Goal: Task Accomplishment & Management: Manage account settings

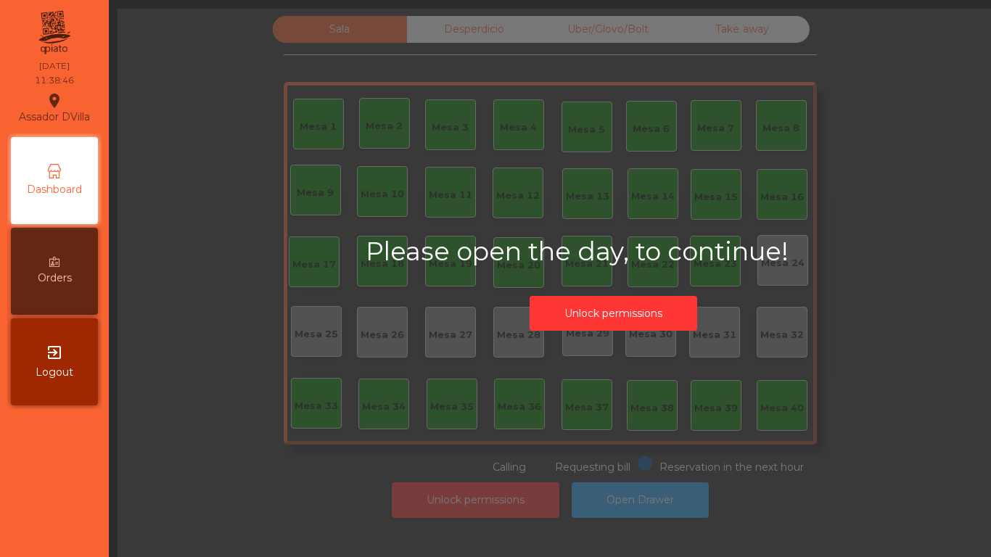
click at [562, 292] on div "Unlock permissions" at bounding box center [613, 314] width 248 height 50
click at [562, 304] on button "Unlock permissions" at bounding box center [614, 314] width 168 height 36
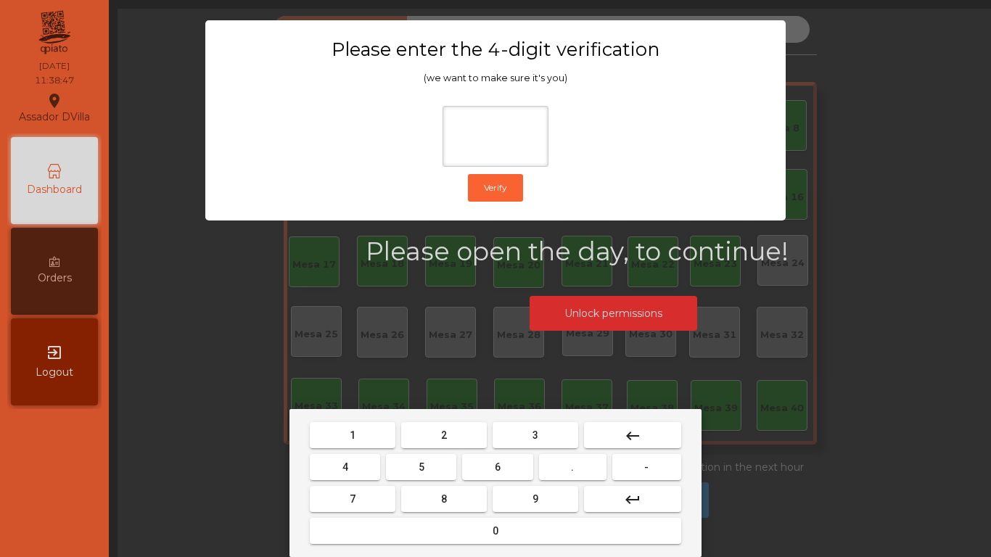
click at [432, 440] on button "2" at bounding box center [444, 435] width 86 height 26
click at [355, 461] on button "4" at bounding box center [345, 467] width 70 height 26
click at [488, 464] on button "6" at bounding box center [497, 467] width 70 height 26
click at [510, 492] on button "9" at bounding box center [536, 499] width 86 height 26
type input "****"
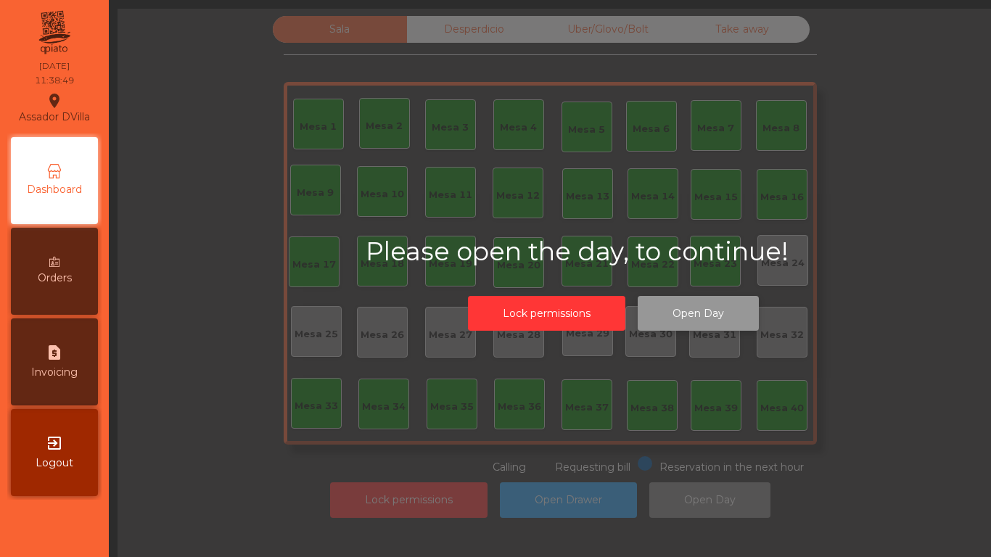
click at [712, 321] on button "Open Day" at bounding box center [698, 314] width 121 height 36
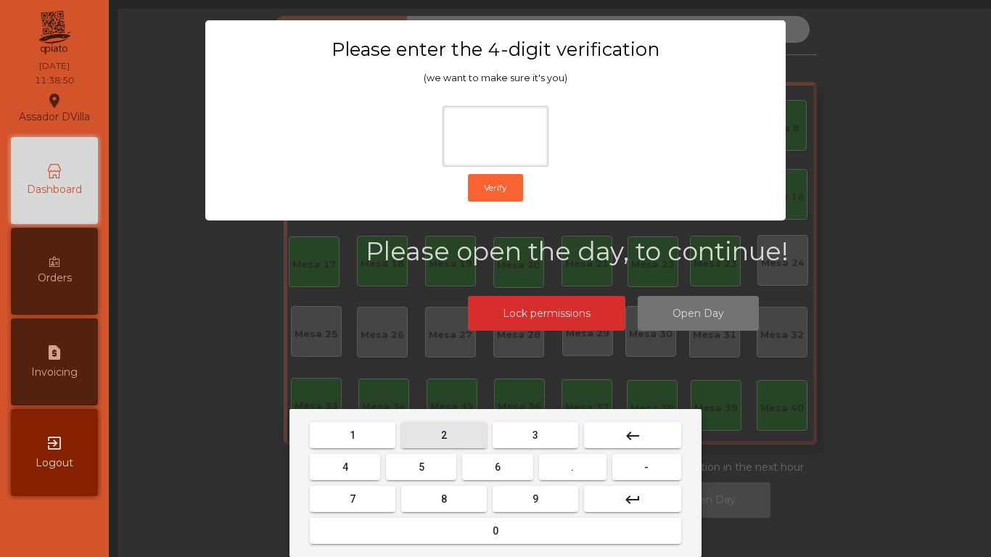
click at [451, 435] on button "2" at bounding box center [444, 435] width 86 height 26
click at [353, 464] on button "4" at bounding box center [345, 467] width 70 height 26
drag, startPoint x: 482, startPoint y: 463, endPoint x: 525, endPoint y: 494, distance: 53.0
click at [484, 463] on button "6" at bounding box center [497, 467] width 70 height 26
click at [538, 504] on button "9" at bounding box center [536, 499] width 86 height 26
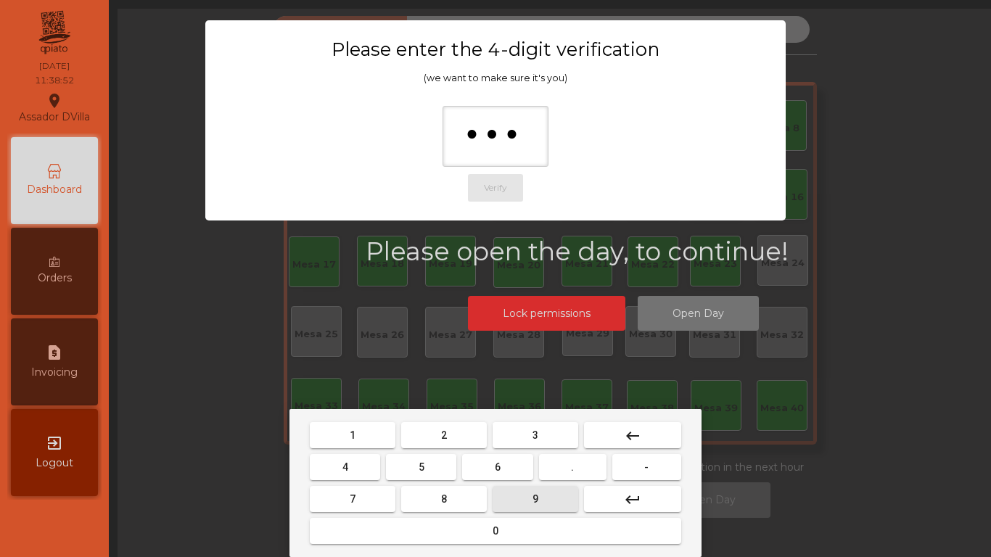
type input "****"
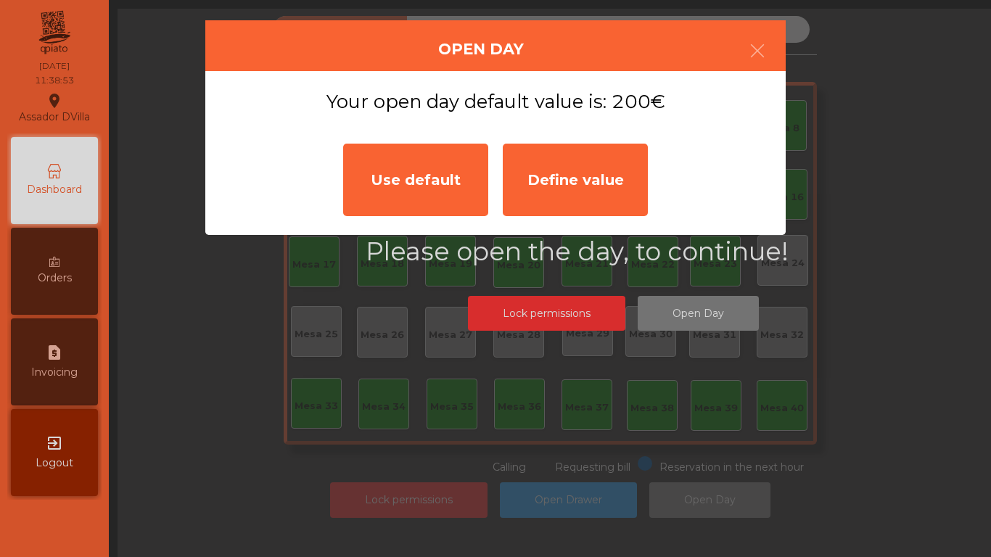
click at [405, 168] on div "Use default" at bounding box center [415, 180] width 145 height 73
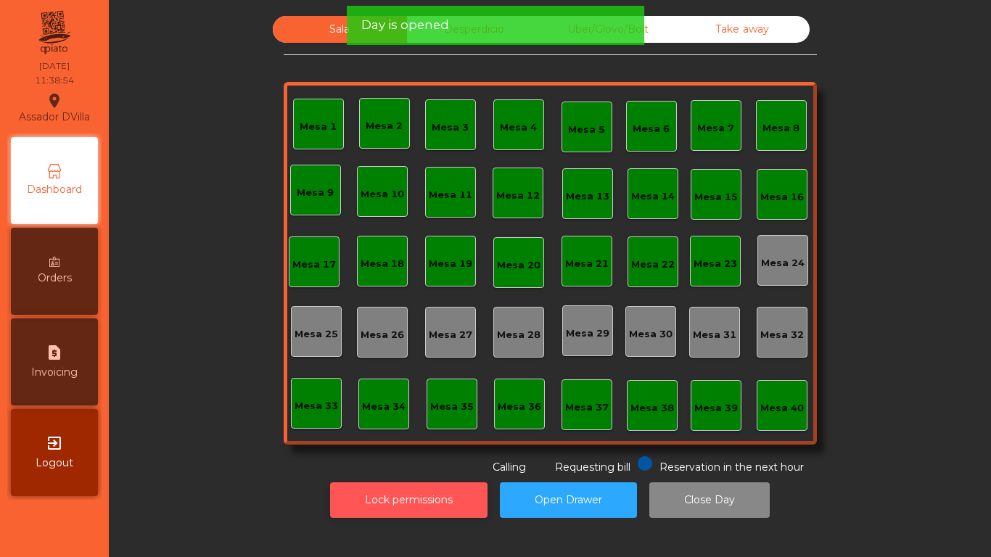
click at [398, 509] on button "Lock permissions" at bounding box center [408, 500] width 157 height 36
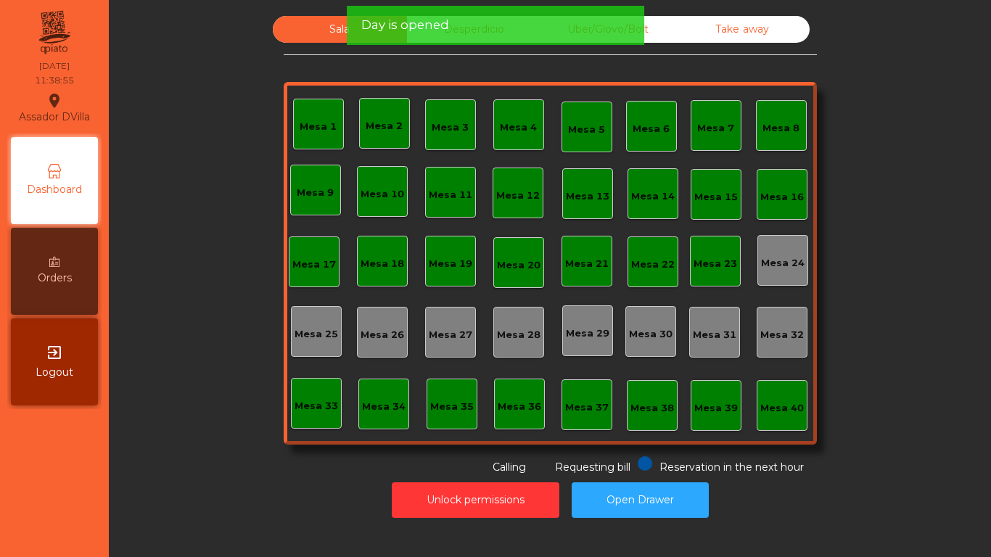
click at [296, 498] on div "Unlock permissions Open Drawer" at bounding box center [549, 500] width 843 height 50
